Goal: Task Accomplishment & Management: Use online tool/utility

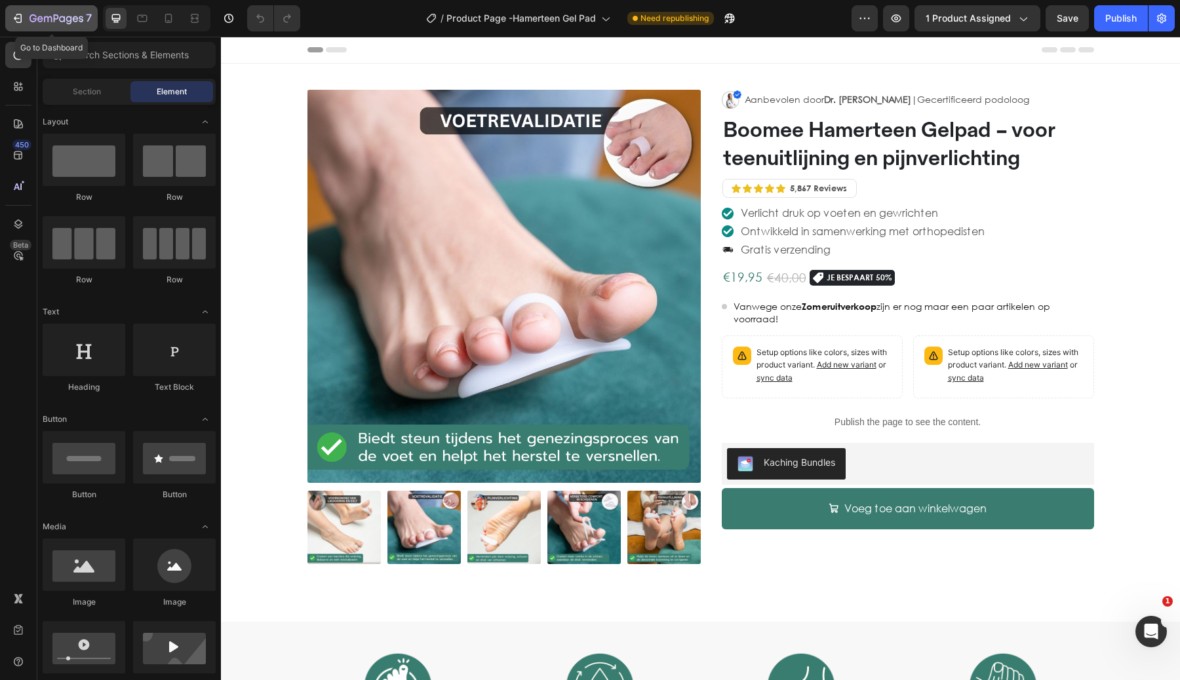
click at [22, 19] on icon "button" at bounding box center [17, 18] width 13 height 13
click at [1111, 14] on div "Publish" at bounding box center [1120, 19] width 31 height 14
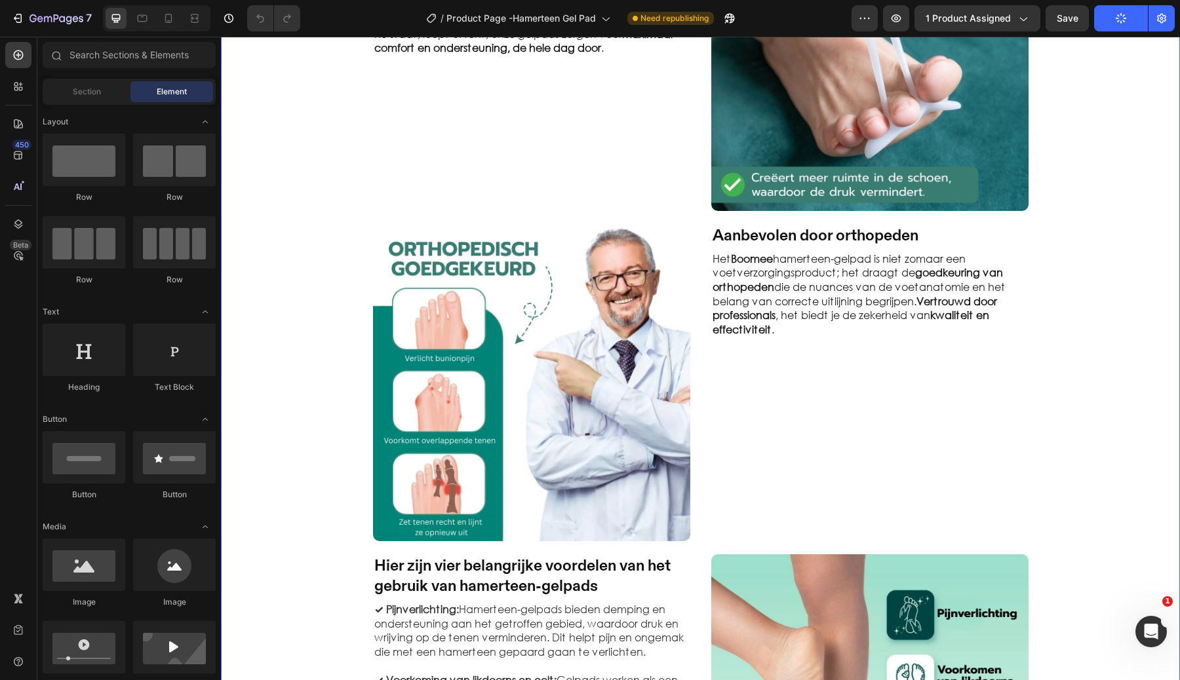
scroll to position [1341, 0]
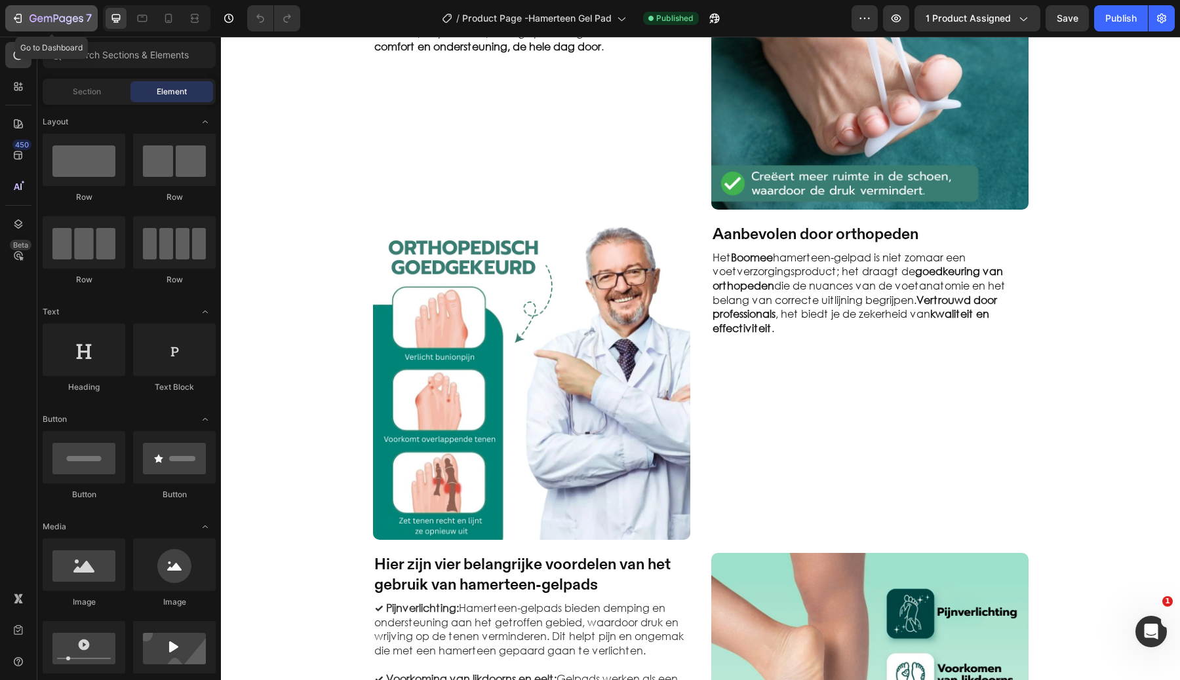
click at [36, 28] on button "7" at bounding box center [51, 18] width 92 height 26
